Goal: Navigation & Orientation: Find specific page/section

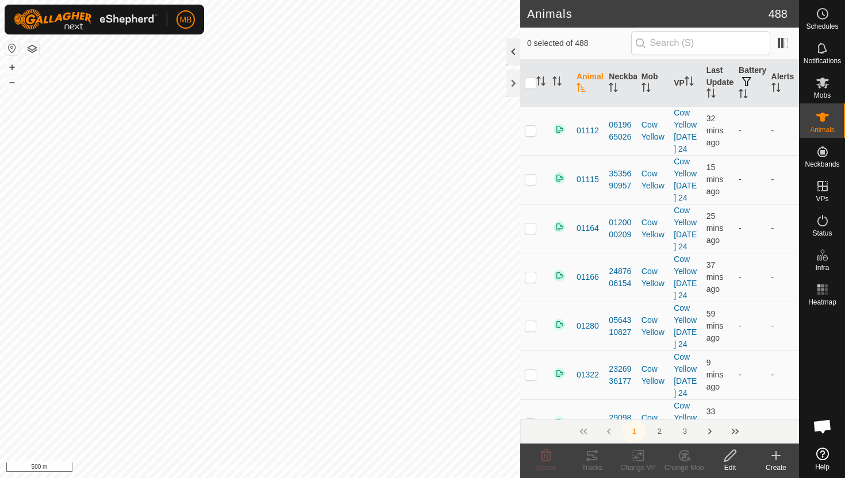
click at [512, 53] on div at bounding box center [514, 52] width 14 height 28
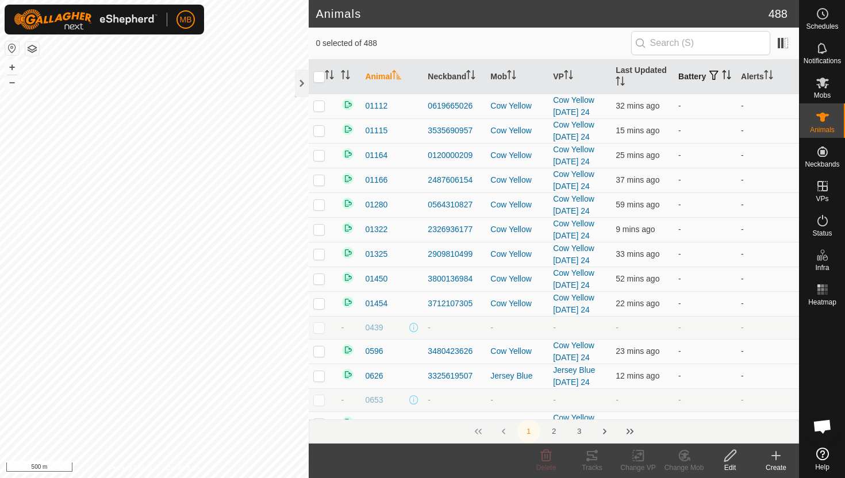
click at [722, 81] on p-sorticon "Activate to sort" at bounding box center [726, 76] width 9 height 9
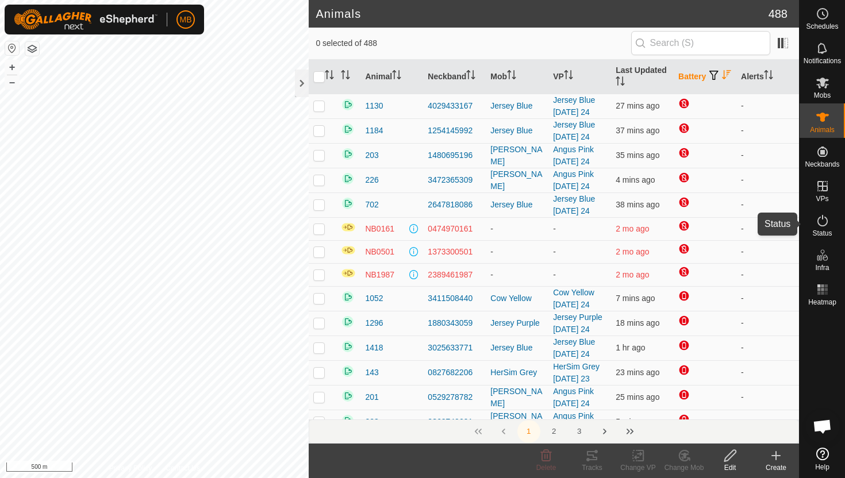
click at [823, 223] on icon at bounding box center [823, 221] width 14 height 14
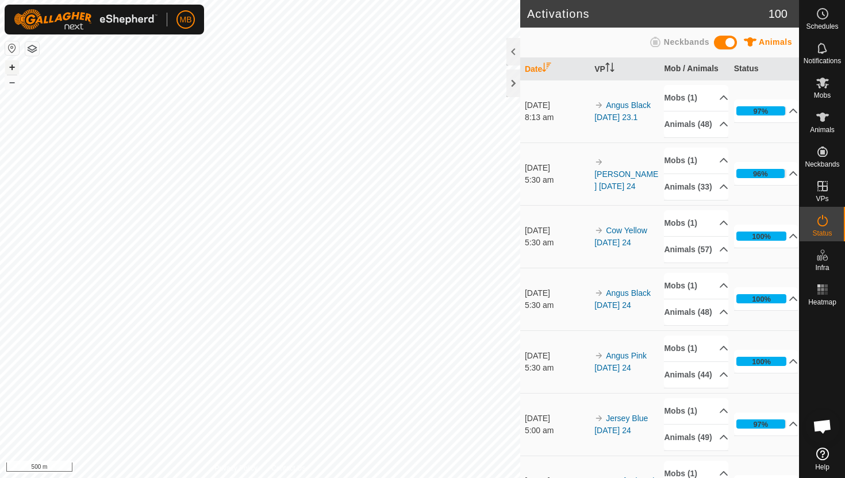
click at [13, 64] on button "+" at bounding box center [12, 67] width 14 height 14
click at [85, 6] on div "MB Schedules Notifications Mobs Animals Neckbands VPs Status Infra Heatmap Help…" at bounding box center [422, 239] width 845 height 478
click at [11, 67] on button "+" at bounding box center [12, 67] width 14 height 14
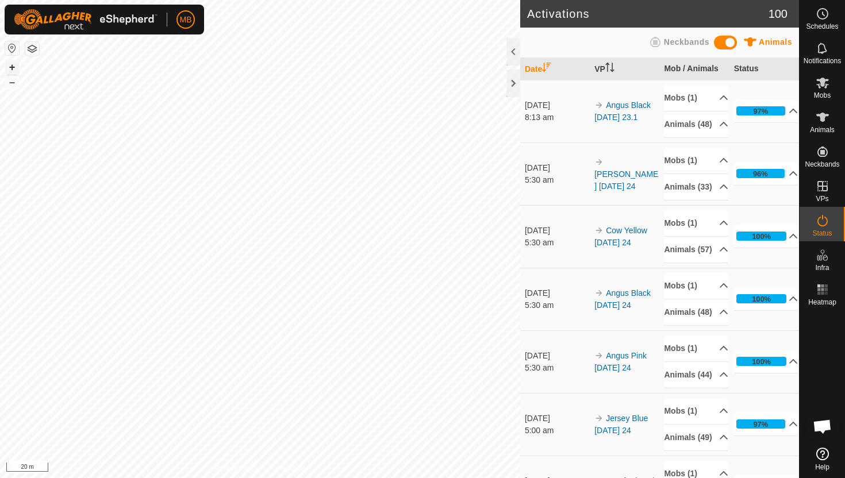
click at [11, 67] on button "+" at bounding box center [12, 67] width 14 height 14
click at [15, 67] on button "+" at bounding box center [12, 67] width 14 height 14
click at [823, 16] on icon at bounding box center [823, 14] width 14 height 14
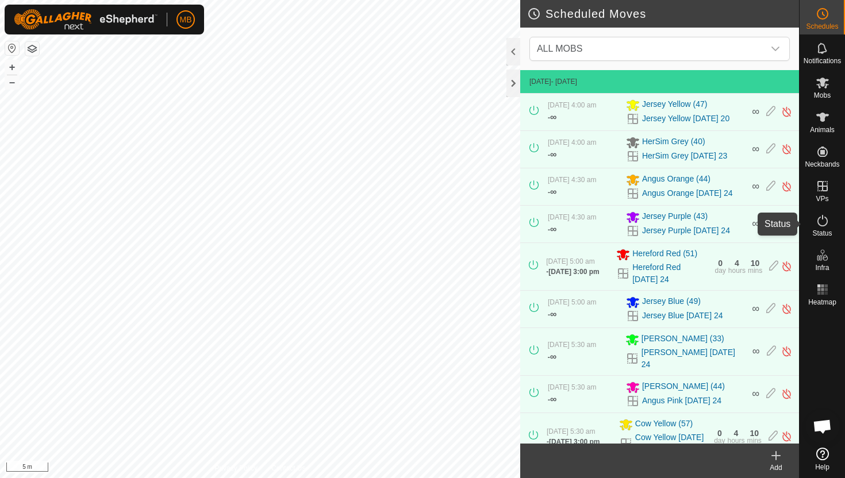
click at [822, 223] on icon at bounding box center [823, 221] width 14 height 14
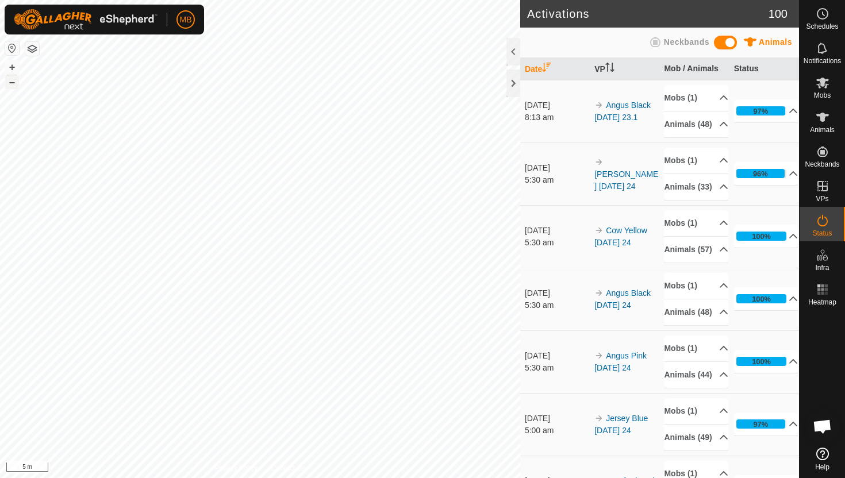
click at [12, 85] on button "–" at bounding box center [12, 82] width 14 height 14
